Goal: Information Seeking & Learning: Learn about a topic

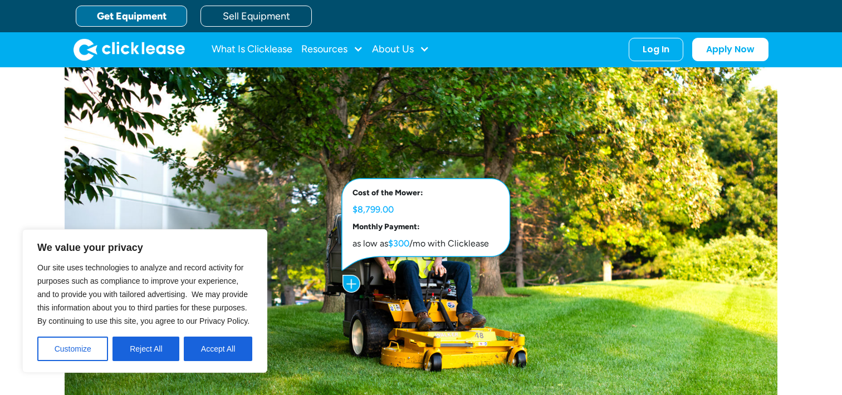
scroll to position [483, 0]
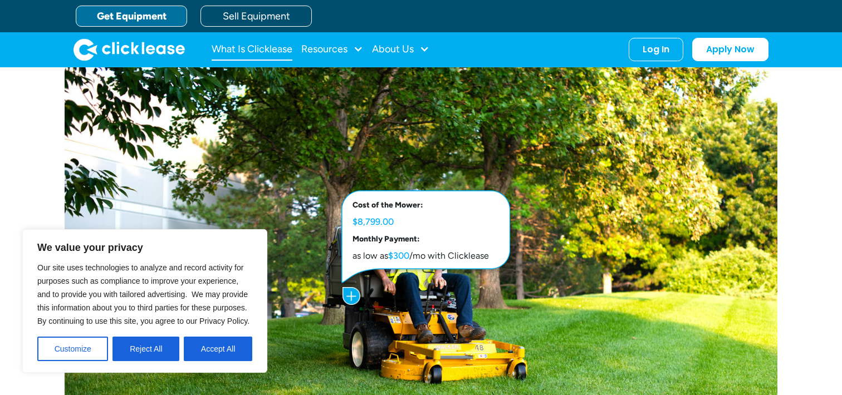
click at [234, 48] on link "What Is Clicklease" at bounding box center [252, 49] width 81 height 22
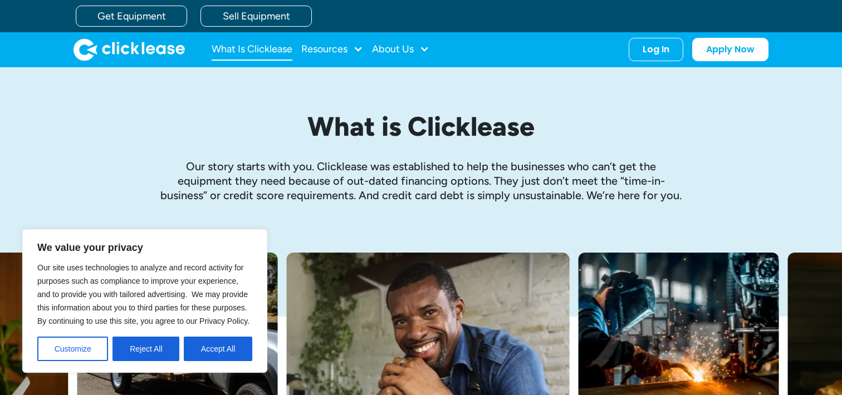
click at [261, 57] on link "What Is Clicklease" at bounding box center [252, 49] width 81 height 22
